Goal: Ask a question: Seek information or help from site administrators or community

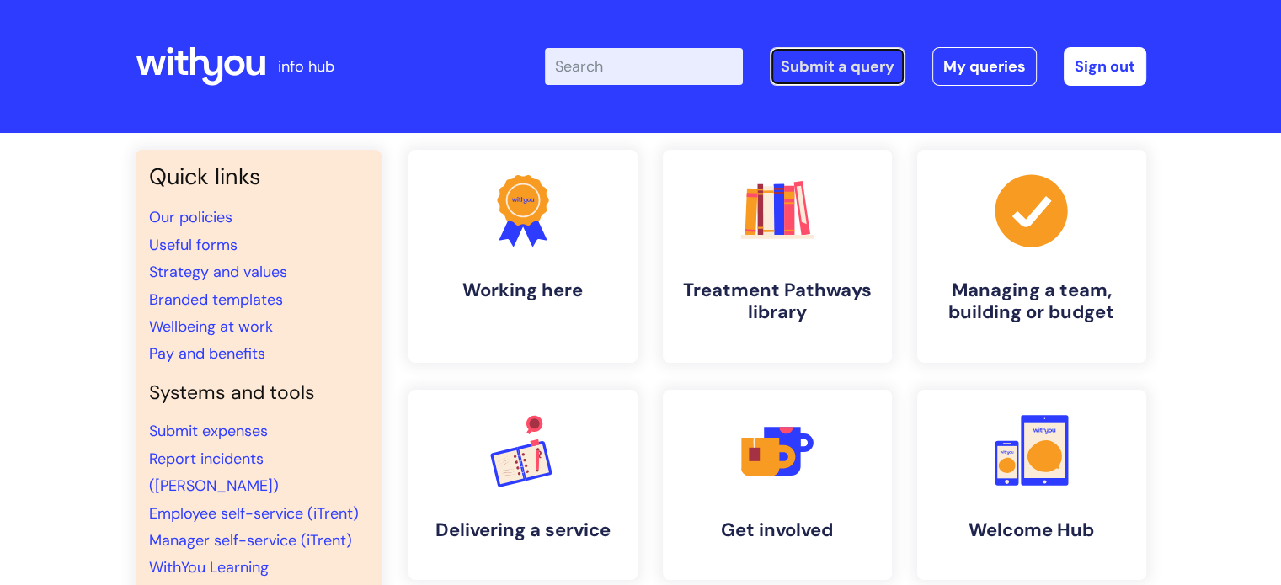
click at [864, 65] on link "Submit a query" at bounding box center [838, 66] width 136 height 39
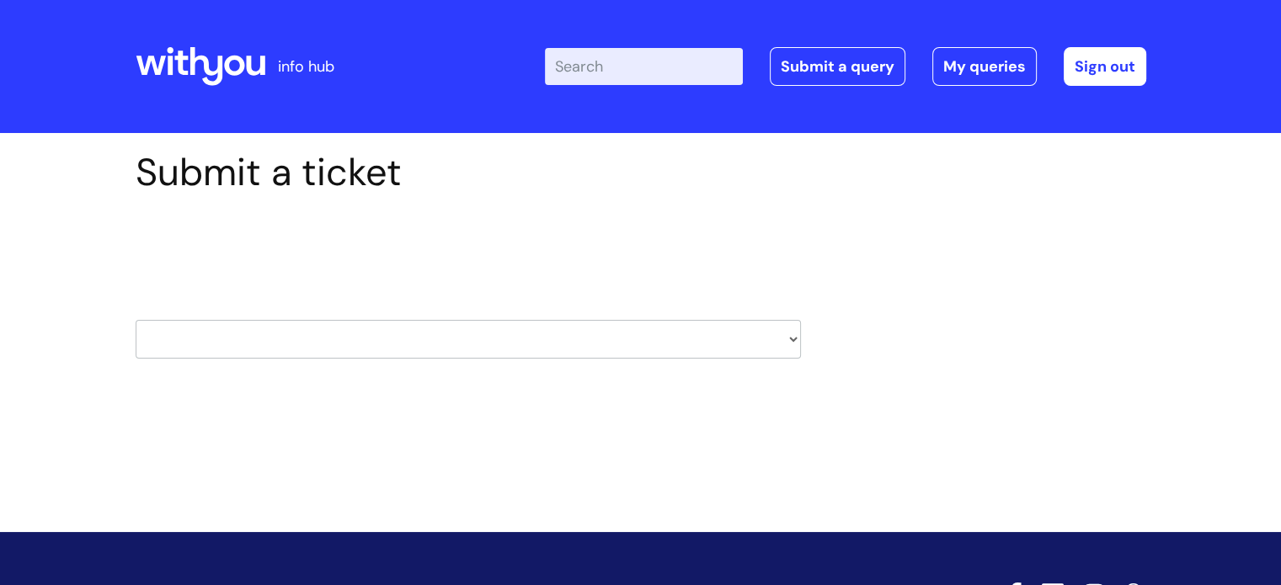
click at [393, 338] on select "HR / People IT and Support Clinical Drug Alerts Finance Accounts Data Support T…" at bounding box center [468, 339] width 665 height 39
select select "it_and_support"
click at [136, 320] on select "HR / People IT and Support Clinical Drug Alerts Finance Accounts Data Support T…" at bounding box center [468, 339] width 665 height 39
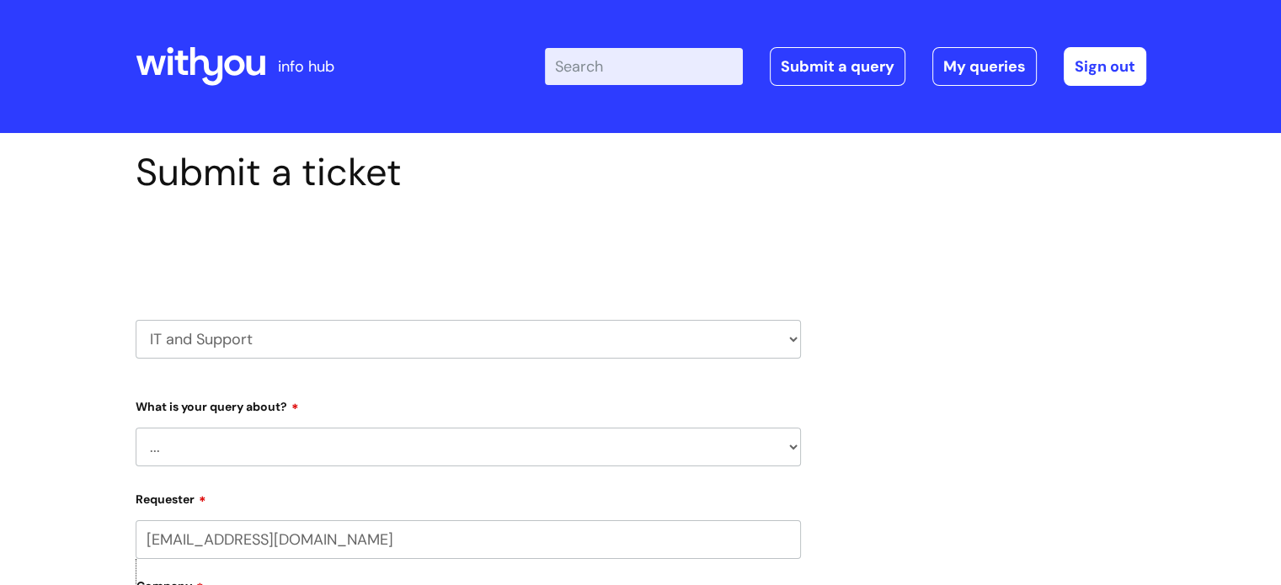
click at [385, 443] on select "... Mobile Phone Reset & MFA Accounts, Starters and Leavers IT Hardware issue I…" at bounding box center [468, 447] width 665 height 39
select select "Something Else"
click at [136, 428] on select "... Mobile Phone Reset & MFA Accounts, Starters and Leavers IT Hardware issue I…" at bounding box center [468, 447] width 665 height 39
click at [309, 530] on select "... My problem is not listed" at bounding box center [475, 533] width 652 height 39
select select "My problem is not listed"
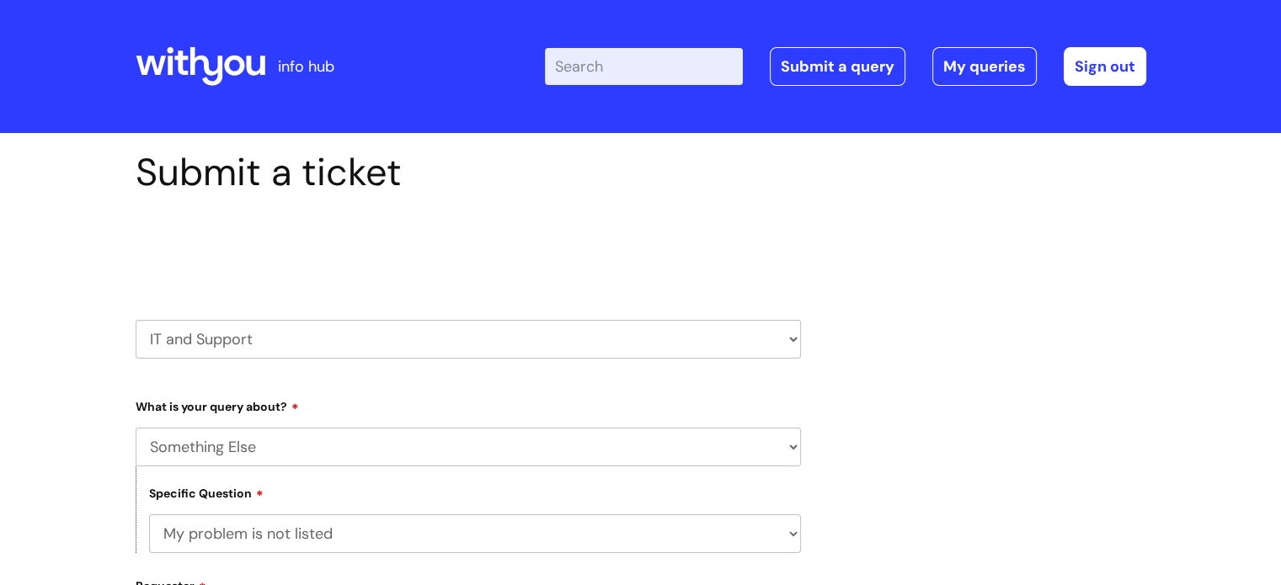
click at [149, 514] on select "... My problem is not listed" at bounding box center [475, 533] width 652 height 39
click at [754, 333] on select "HR / People IT and Support Clinical Drug Alerts Finance Accounts Data Support T…" at bounding box center [468, 339] width 665 height 39
click at [893, 81] on link "Submit a query" at bounding box center [838, 66] width 136 height 39
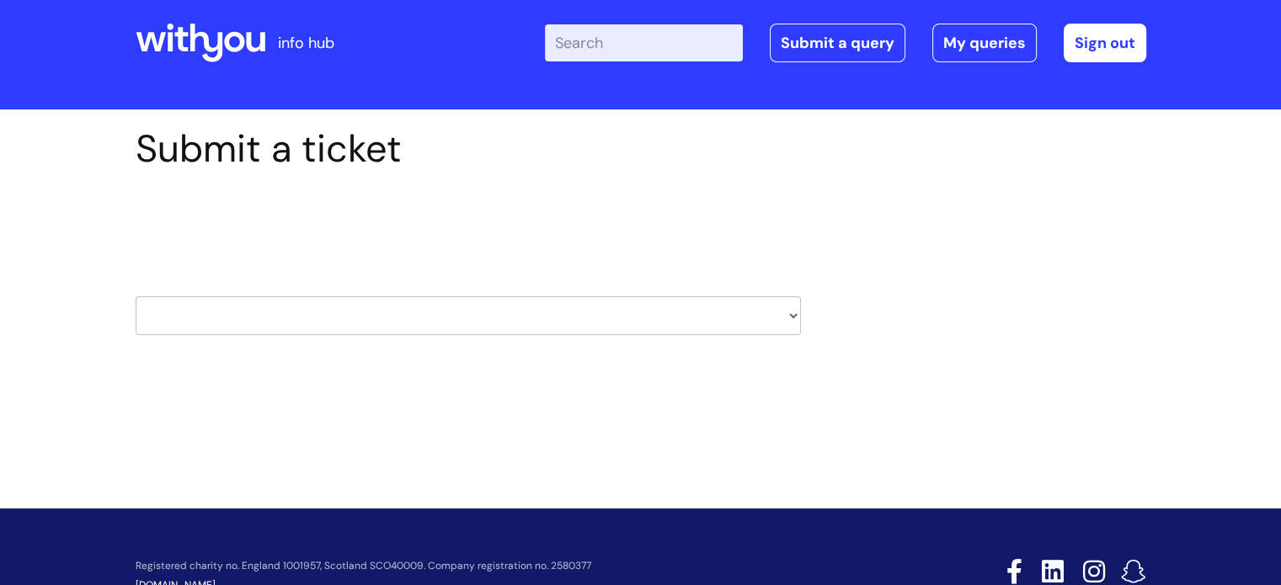
scroll to position [23, 0]
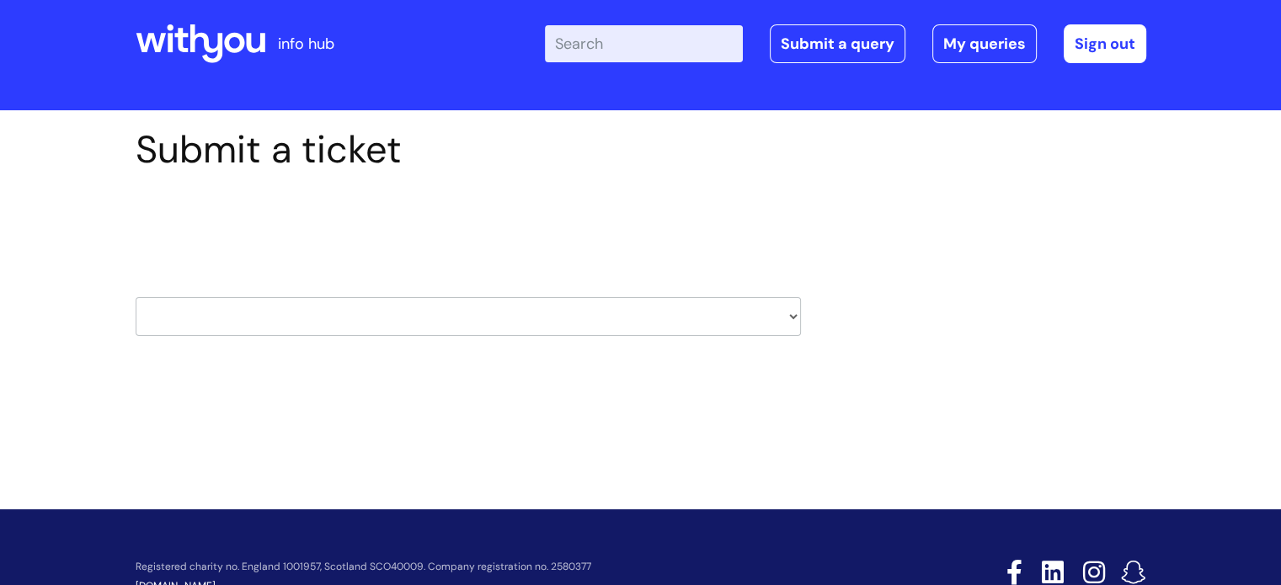
click at [695, 304] on select "HR / People IT and Support Clinical Drug Alerts Finance Accounts Data Support T…" at bounding box center [468, 316] width 665 height 39
select select "systems"
click at [136, 297] on select "HR / People IT and Support Clinical Drug Alerts Finance Accounts Data Support T…" at bounding box center [468, 316] width 665 height 39
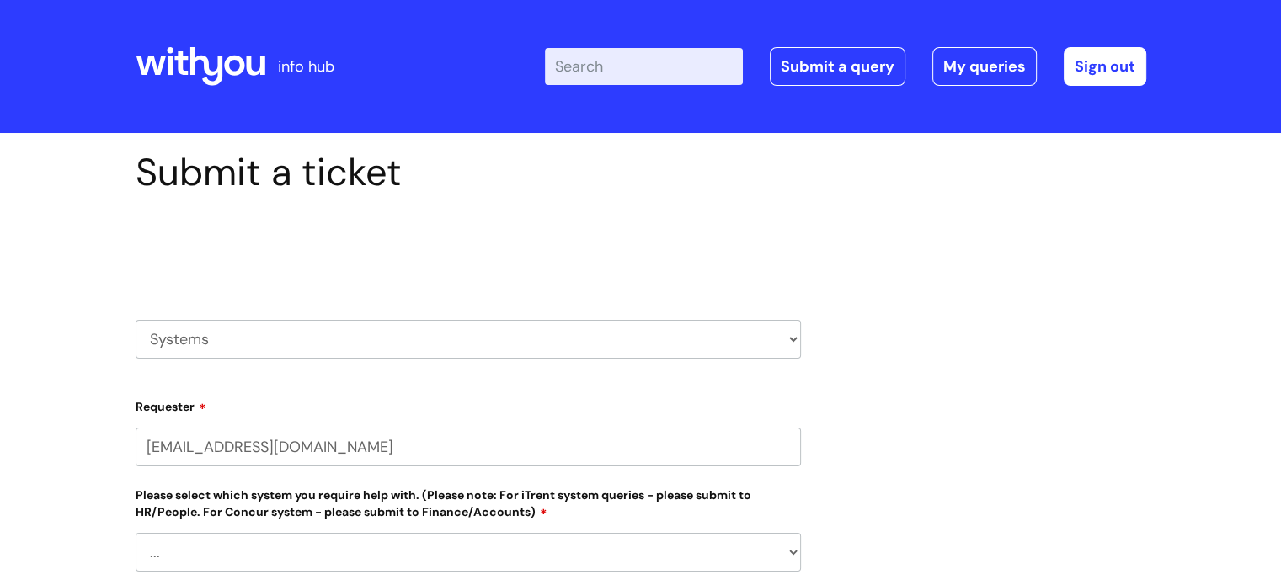
select select "80004286540"
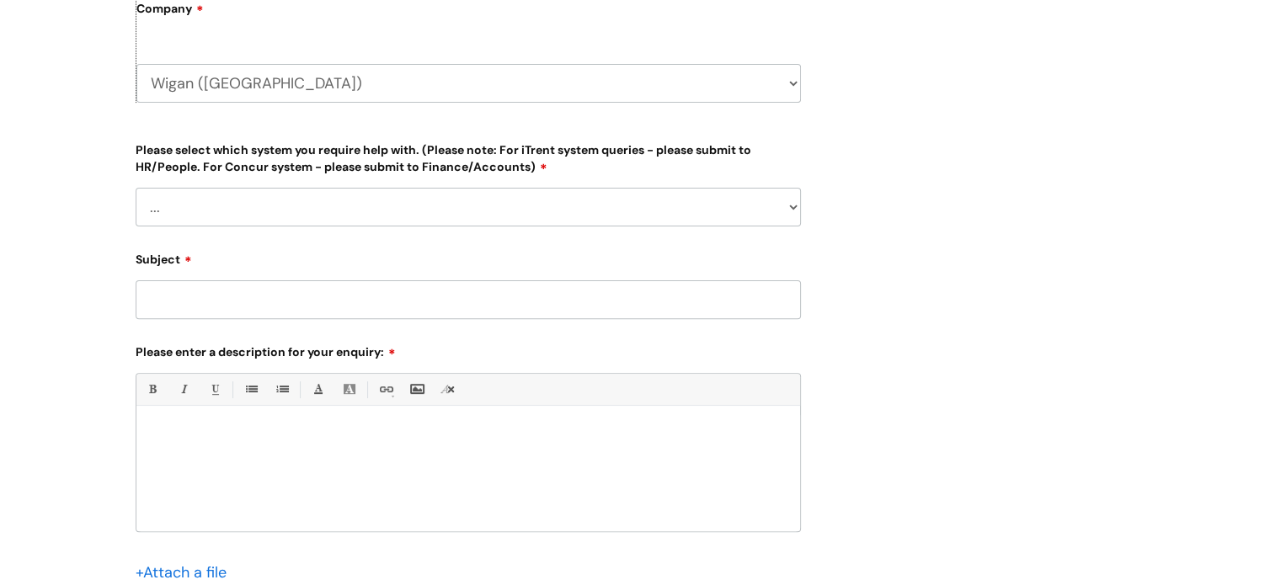
scroll to position [509, 0]
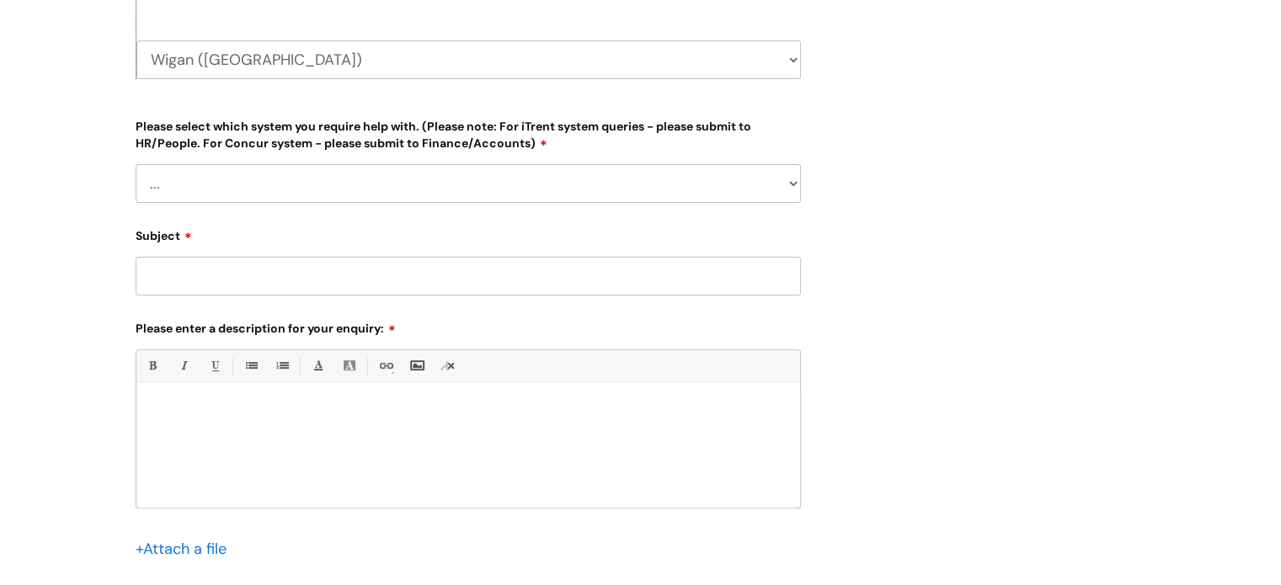
click at [765, 191] on select "... [PERSON_NAME] Helpdesk [DATE][DOMAIN_NAME] Nebula fault ILLY CarePath fault…" at bounding box center [468, 183] width 665 height 39
select select "Nebula fault"
click at [136, 164] on select "... [PERSON_NAME] Helpdesk [DATE][DOMAIN_NAME] Nebula fault ILLY CarePath fault…" at bounding box center [468, 183] width 665 height 39
click at [444, 275] on input "Subject" at bounding box center [468, 276] width 665 height 39
type input "Restrict access to nebula record"
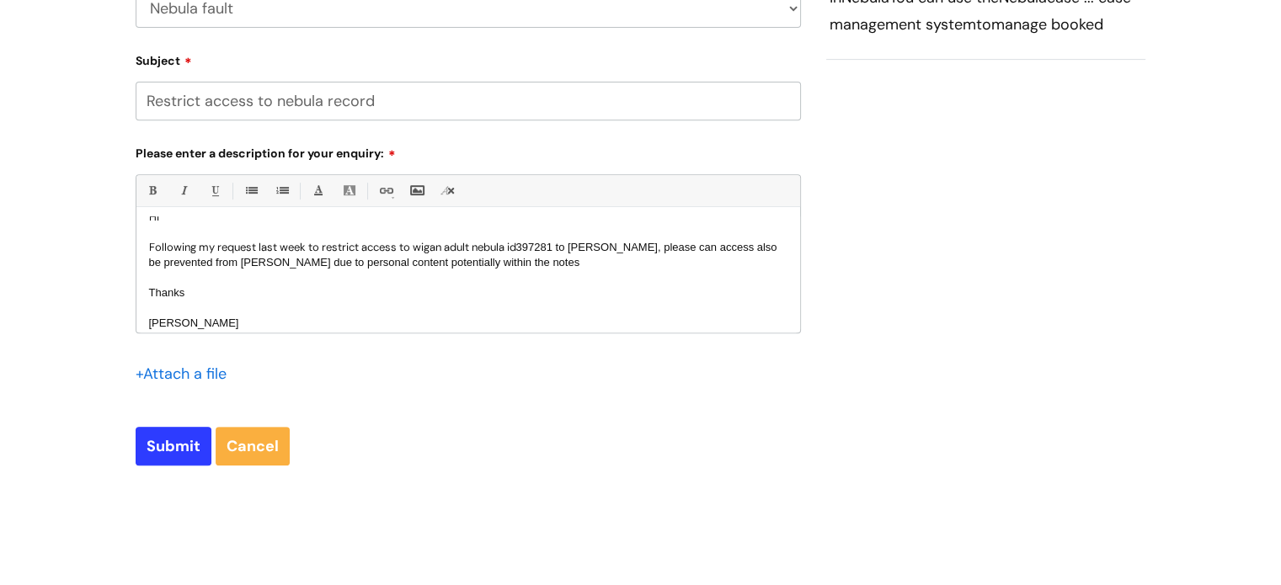
scroll to position [698, 0]
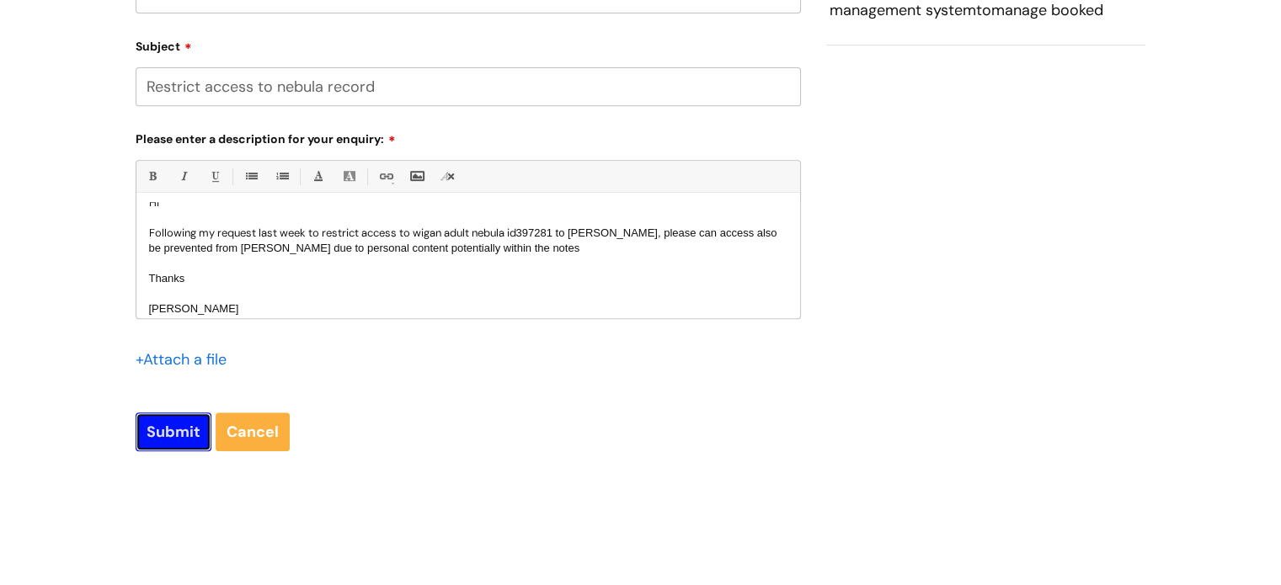
click at [158, 429] on input "Submit" at bounding box center [174, 432] width 76 height 39
type input "Please Wait..."
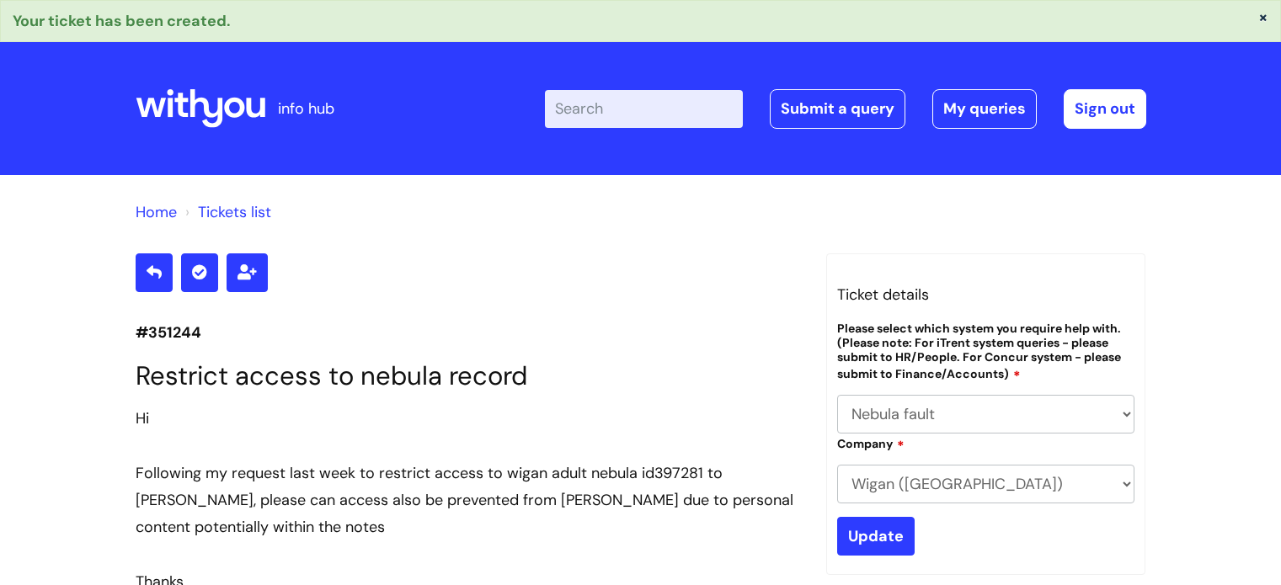
select select "Nebula fault"
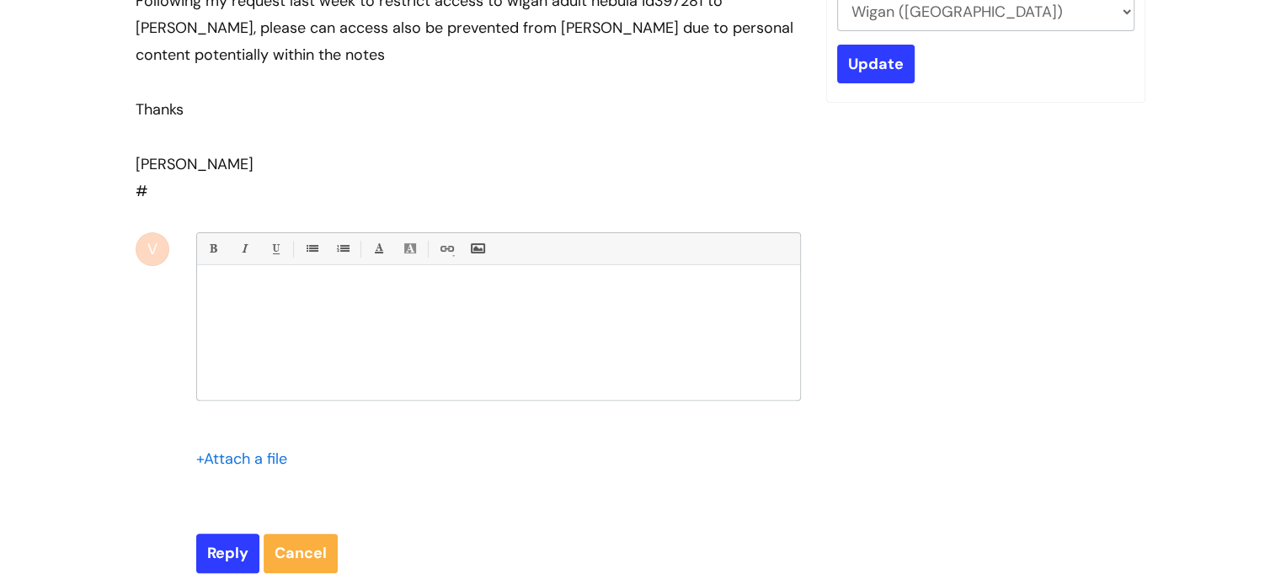
scroll to position [472, 0]
